Goal: Check status: Check status

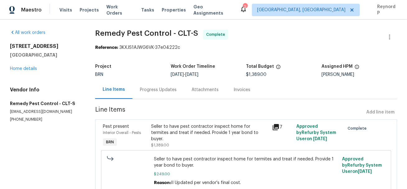
click at [163, 95] on div "Progress Updates" at bounding box center [158, 89] width 52 height 18
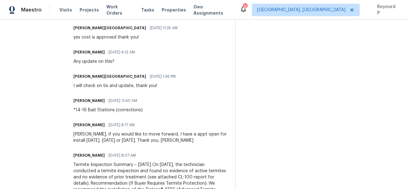
scroll to position [379, 0]
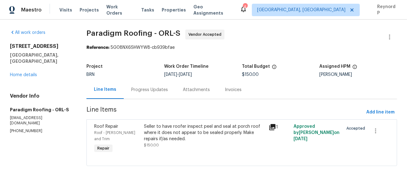
click at [140, 86] on div "Progress Updates" at bounding box center [150, 89] width 52 height 18
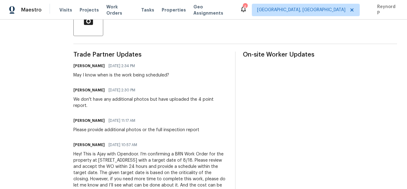
scroll to position [159, 0]
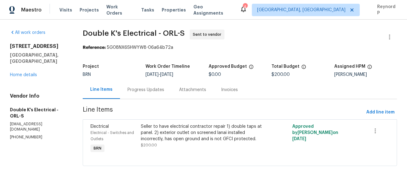
click at [150, 89] on div "Progress Updates" at bounding box center [145, 90] width 37 height 6
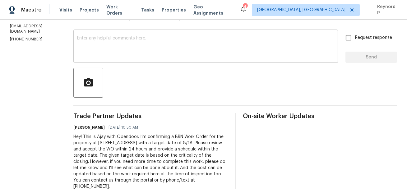
scroll to position [116, 0]
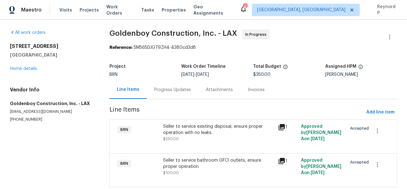
scroll to position [16, 0]
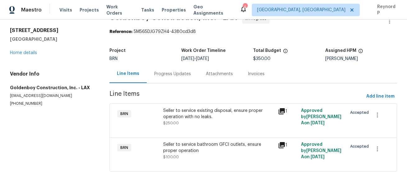
click at [165, 68] on div "Progress Updates" at bounding box center [173, 74] width 52 height 18
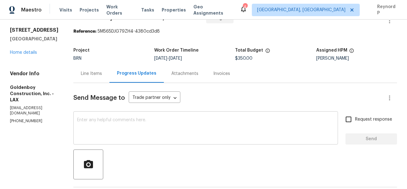
scroll to position [91, 0]
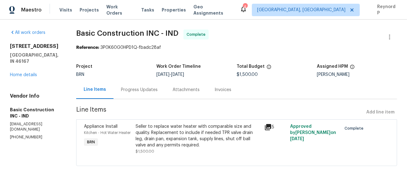
click at [137, 91] on div "Progress Updates" at bounding box center [139, 90] width 37 height 6
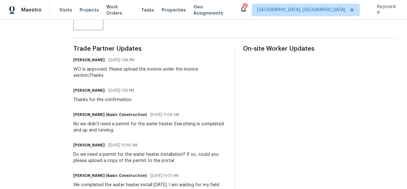
scroll to position [165, 0]
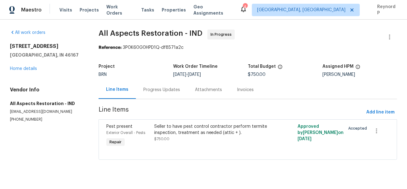
click at [153, 86] on div "Progress Updates" at bounding box center [162, 89] width 52 height 18
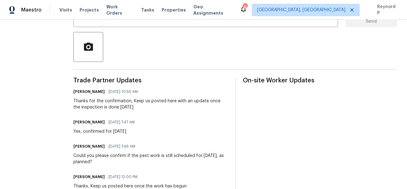
scroll to position [129, 0]
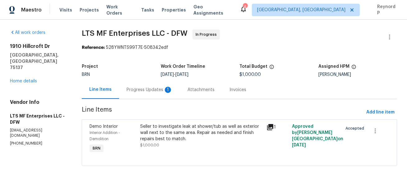
click at [158, 88] on div "Progress Updates 1" at bounding box center [149, 90] width 46 height 6
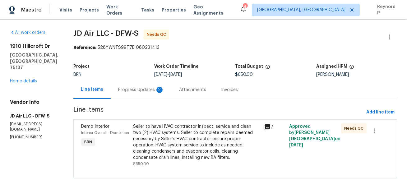
click at [125, 85] on div "Progress Updates 2" at bounding box center [141, 89] width 61 height 18
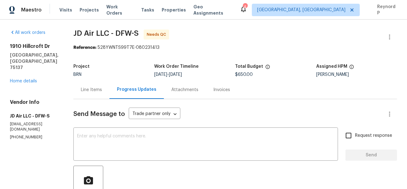
click at [87, 94] on div "Line Items" at bounding box center [91, 89] width 36 height 18
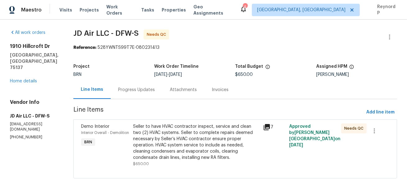
click at [133, 92] on div "Progress Updates" at bounding box center [136, 90] width 37 height 6
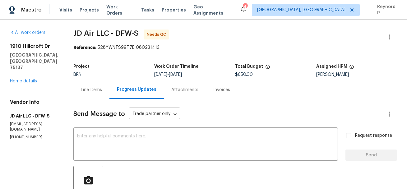
click at [92, 91] on div "Line Items" at bounding box center [91, 90] width 21 height 6
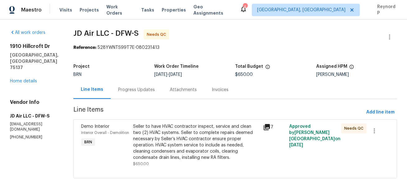
click at [124, 89] on div "Progress Updates" at bounding box center [136, 90] width 37 height 6
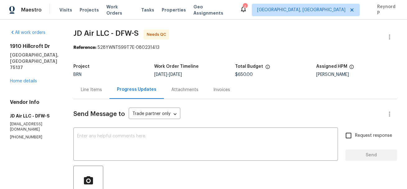
click at [217, 46] on div "Reference: 528YWNTS99T7E-080231413" at bounding box center [234, 47] width 323 height 6
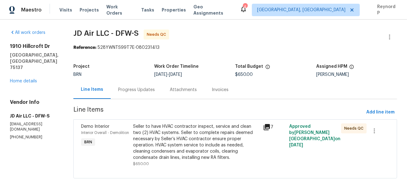
click at [125, 93] on div "Progress Updates" at bounding box center [136, 90] width 37 height 6
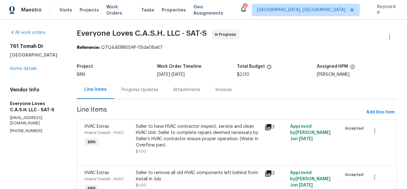
scroll to position [35, 0]
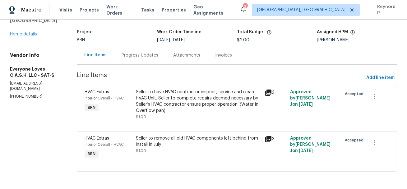
click at [138, 53] on div "Progress Updates" at bounding box center [139, 55] width 37 height 6
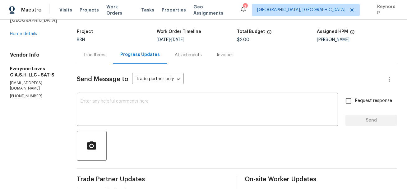
scroll to position [122, 0]
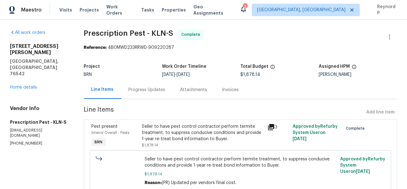
click at [145, 93] on div "Progress Updates" at bounding box center [147, 89] width 52 height 18
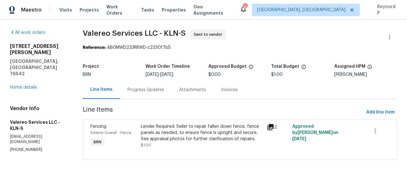
click at [144, 85] on div "Progress Updates" at bounding box center [146, 89] width 52 height 18
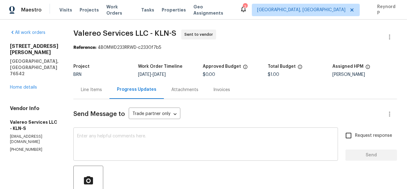
scroll to position [91, 0]
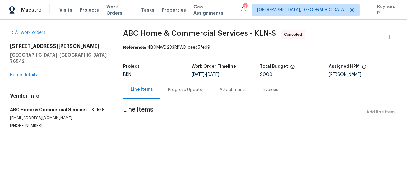
click at [171, 89] on div "Progress Updates" at bounding box center [186, 90] width 37 height 6
